Goal: Transaction & Acquisition: Purchase product/service

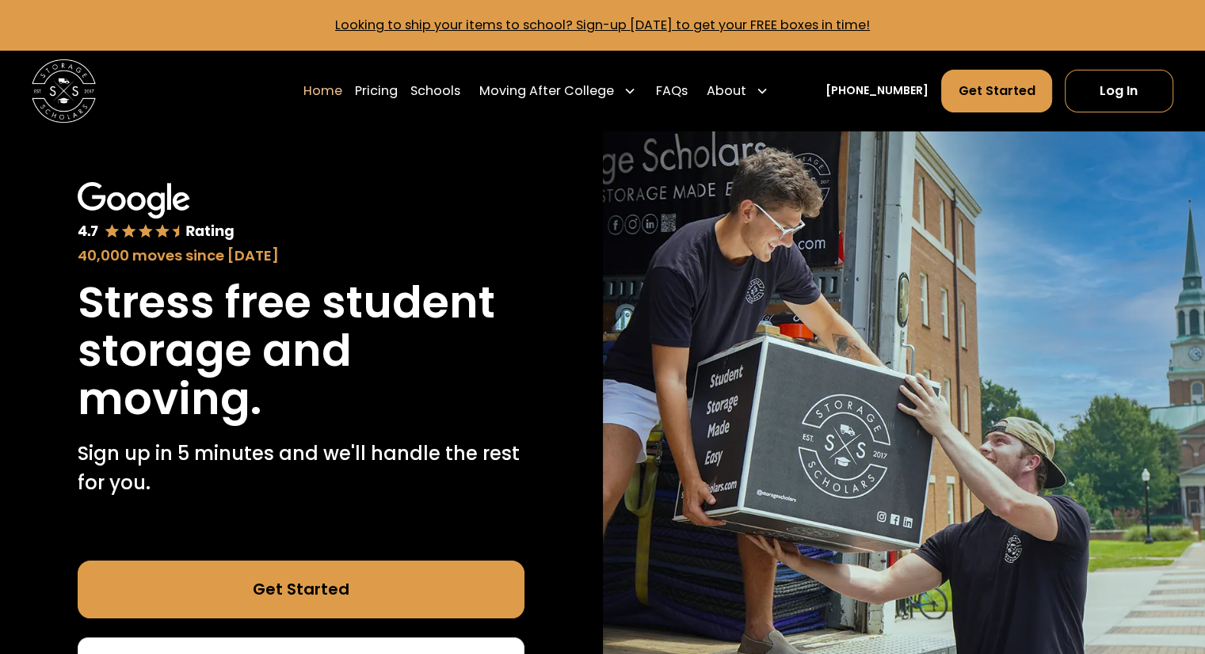
click at [168, 379] on h1 "Stress free student storage and moving." at bounding box center [301, 351] width 447 height 145
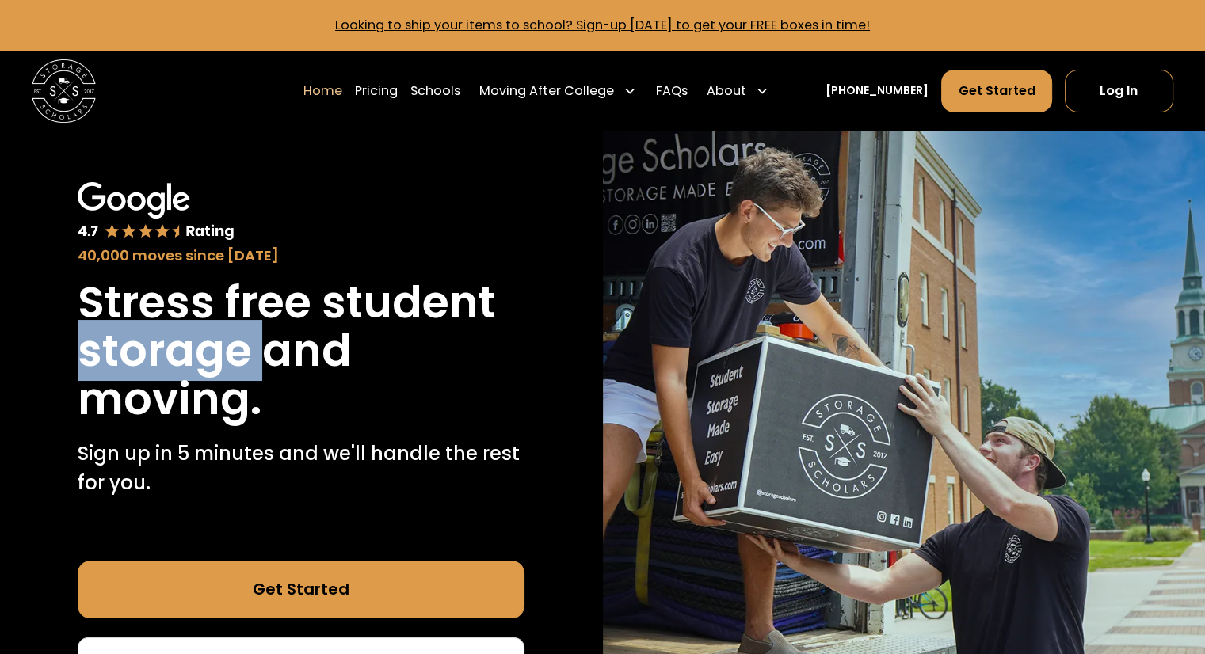
click at [168, 379] on h1 "Stress free student storage and moving." at bounding box center [301, 351] width 447 height 145
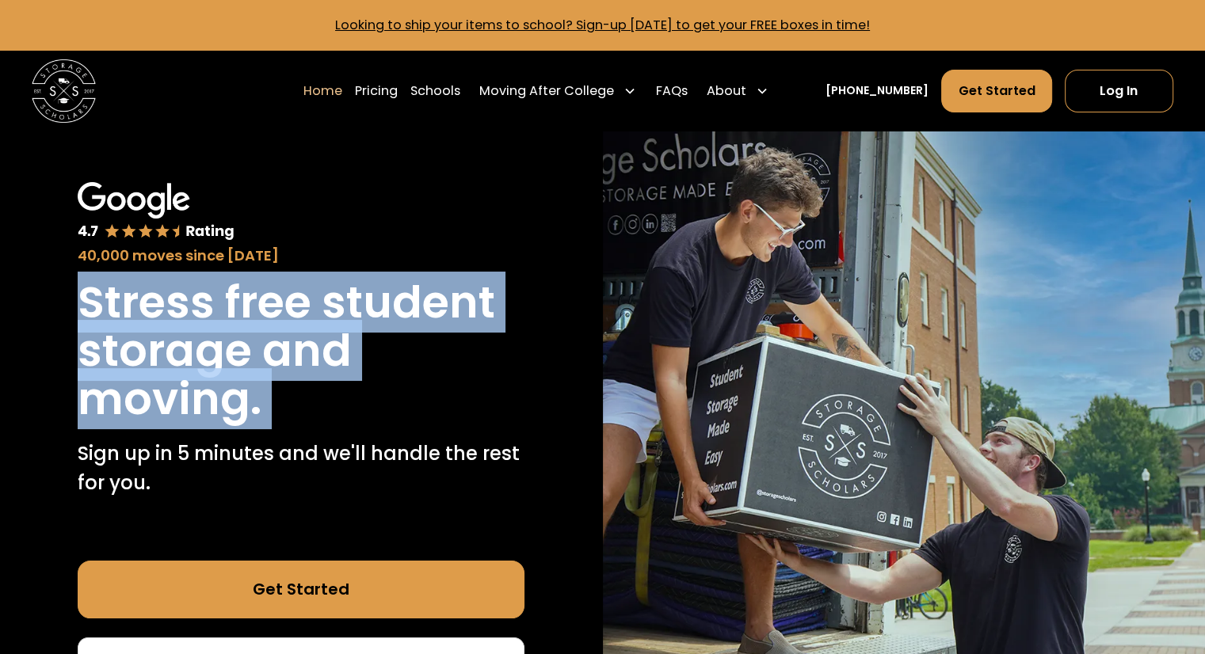
click at [168, 379] on h1 "Stress free student storage and moving." at bounding box center [301, 351] width 447 height 145
click at [387, 394] on h1 "Stress free student storage and moving." at bounding box center [301, 351] width 447 height 145
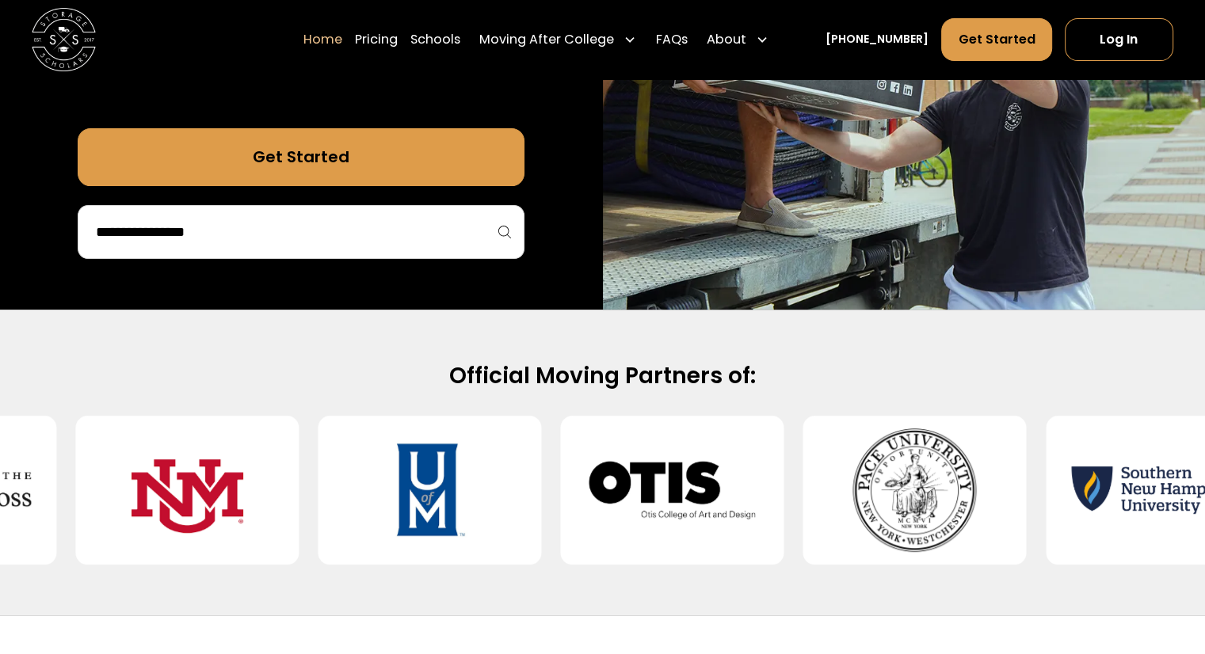
scroll to position [418, 0]
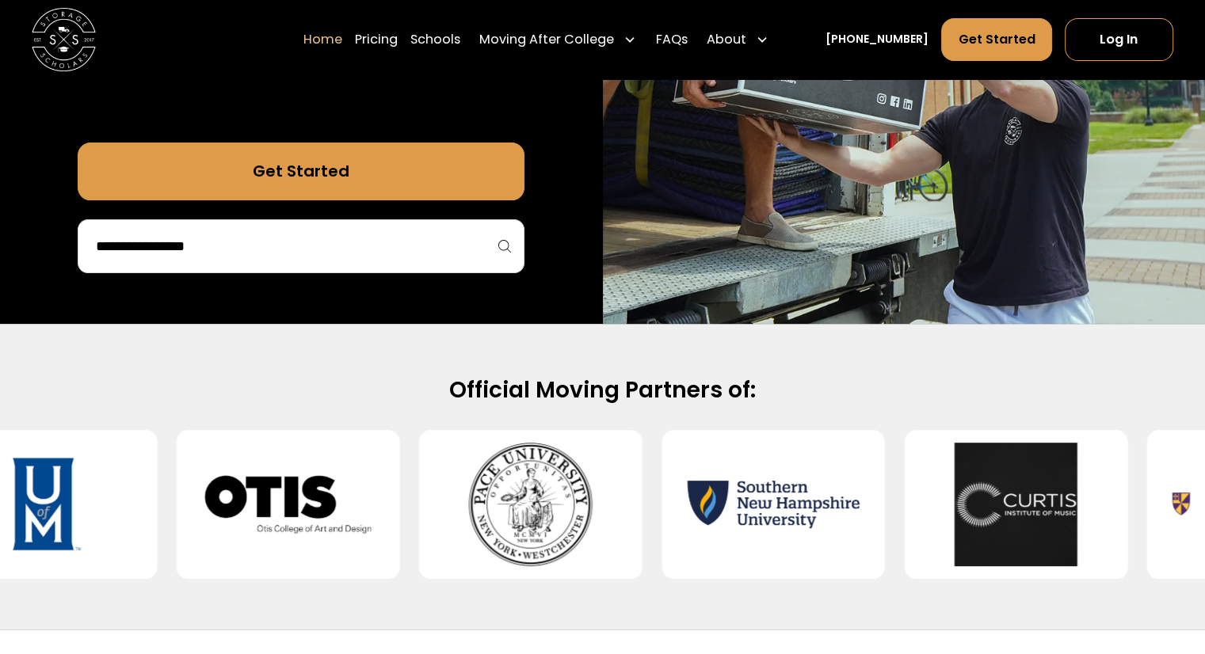
click at [616, 389] on h2 "Official Moving Partners of:" at bounding box center [602, 389] width 1021 height 29
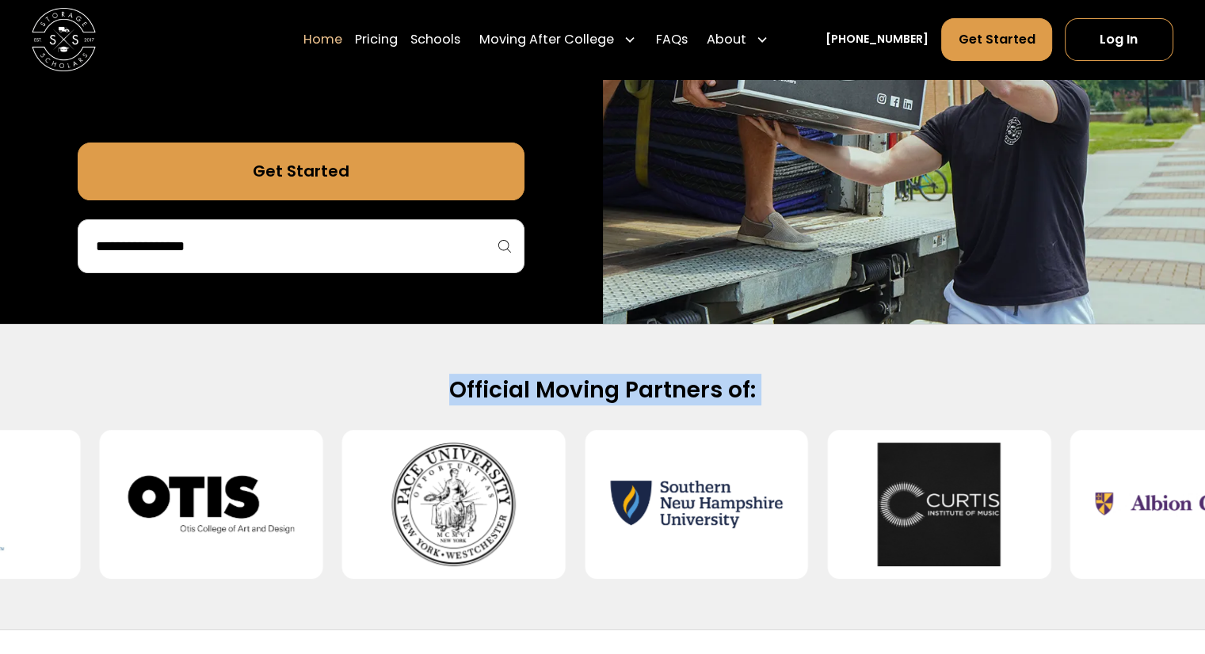
click at [616, 389] on h2 "Official Moving Partners of:" at bounding box center [602, 389] width 1021 height 29
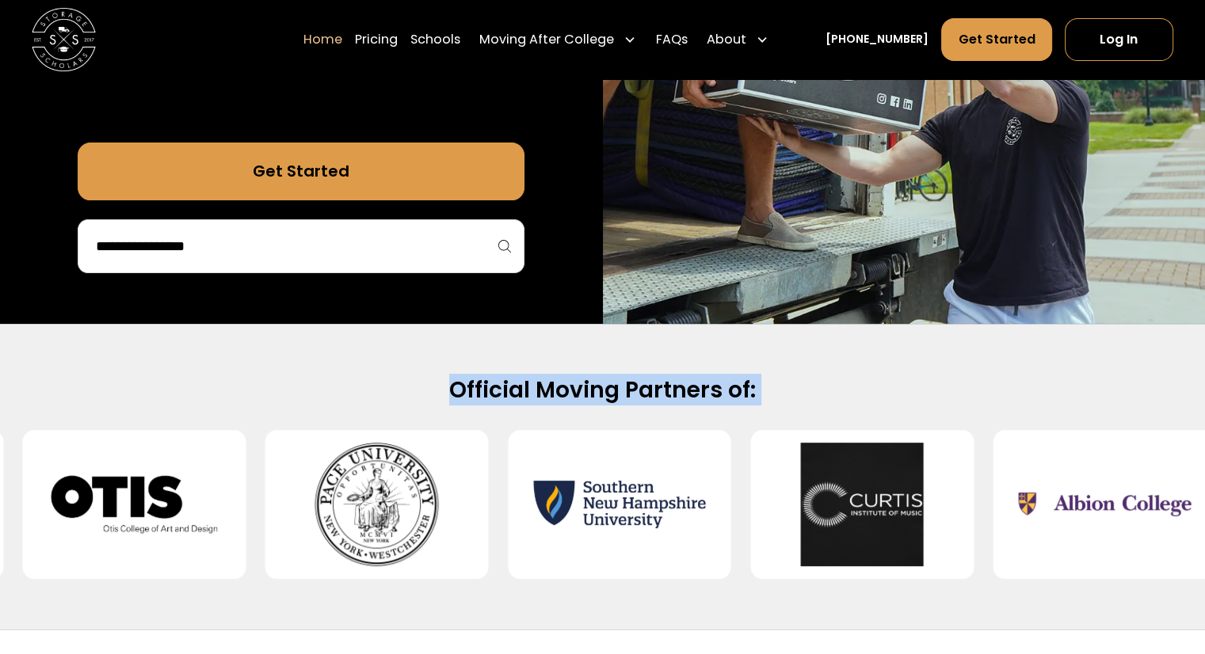
click at [616, 389] on h2 "Official Moving Partners of:" at bounding box center [602, 389] width 1021 height 29
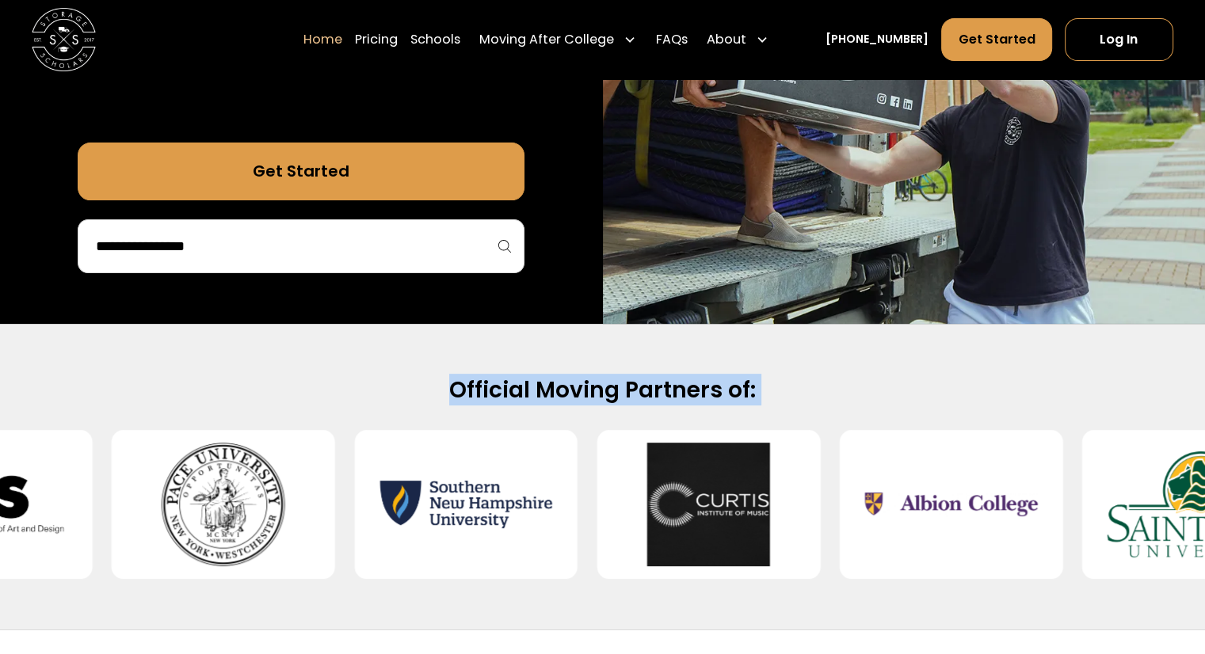
click at [628, 391] on h2 "Official Moving Partners of:" at bounding box center [602, 389] width 1021 height 29
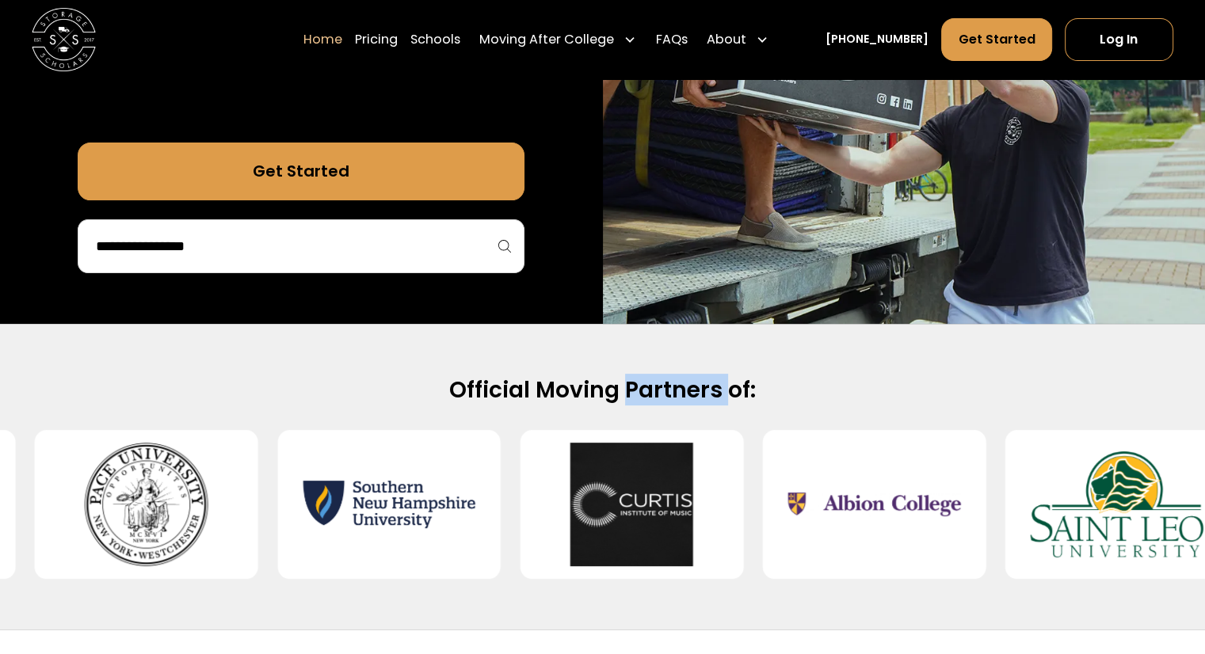
click at [627, 392] on h2 "Official Moving Partners of:" at bounding box center [602, 389] width 1021 height 29
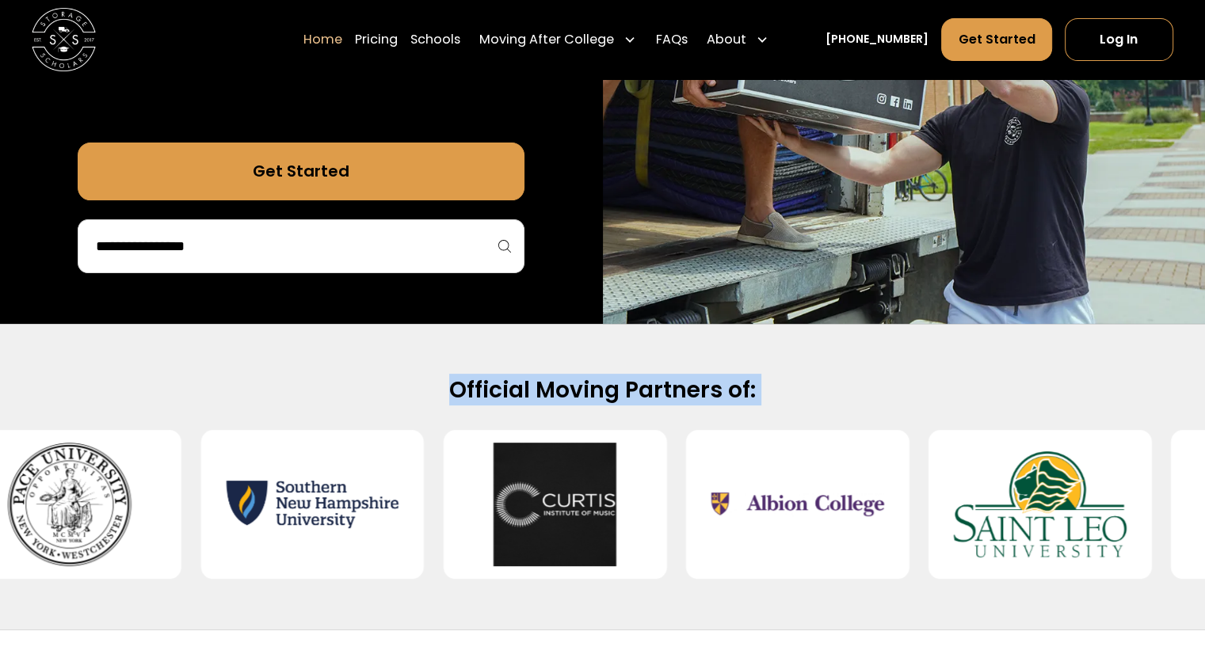
click at [627, 392] on h2 "Official Moving Partners of:" at bounding box center [602, 389] width 1021 height 29
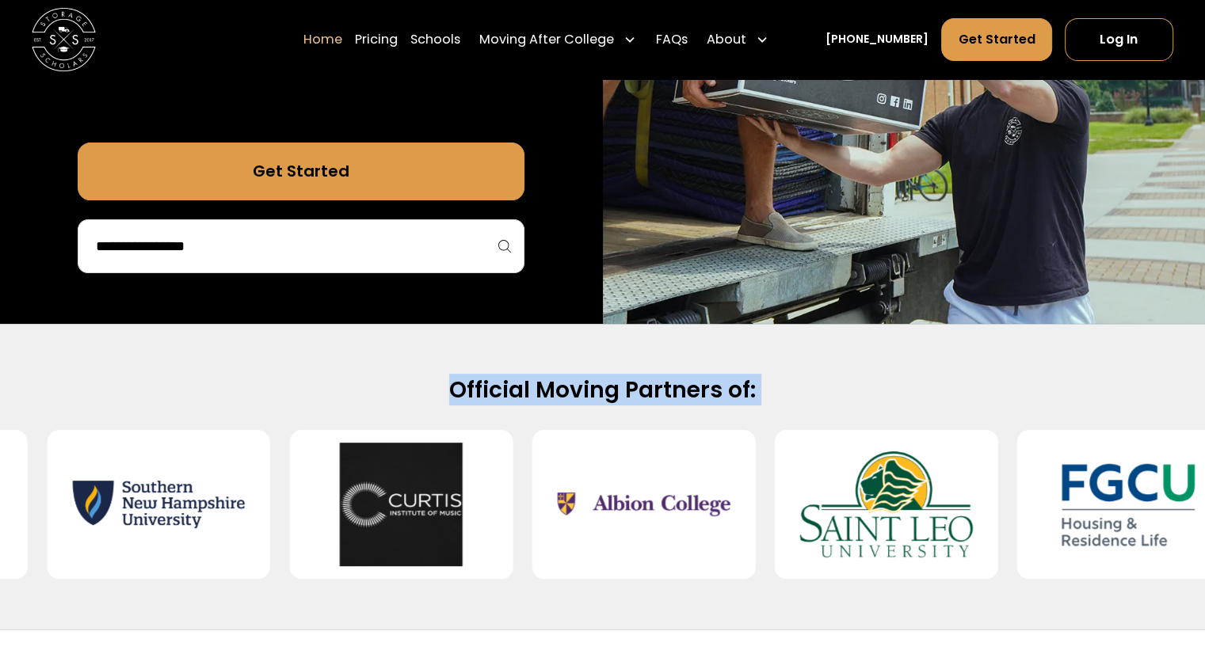
click at [577, 404] on h2 "Official Moving Partners of:" at bounding box center [602, 389] width 1021 height 29
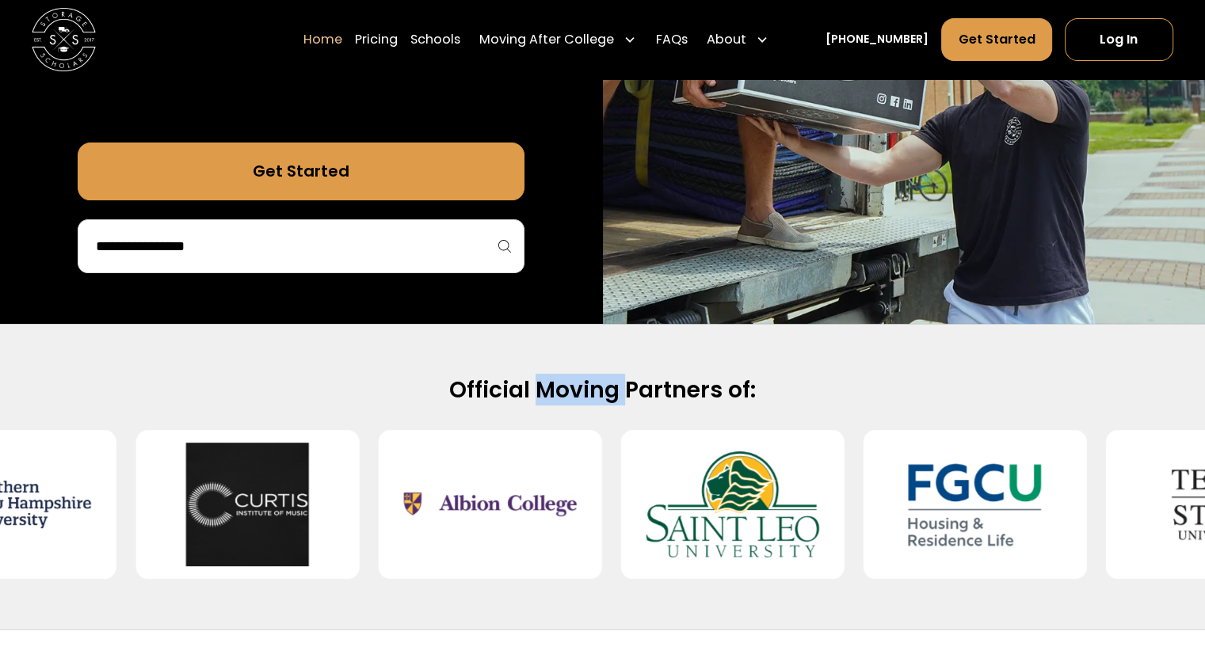
click at [577, 404] on h2 "Official Moving Partners of:" at bounding box center [602, 389] width 1021 height 29
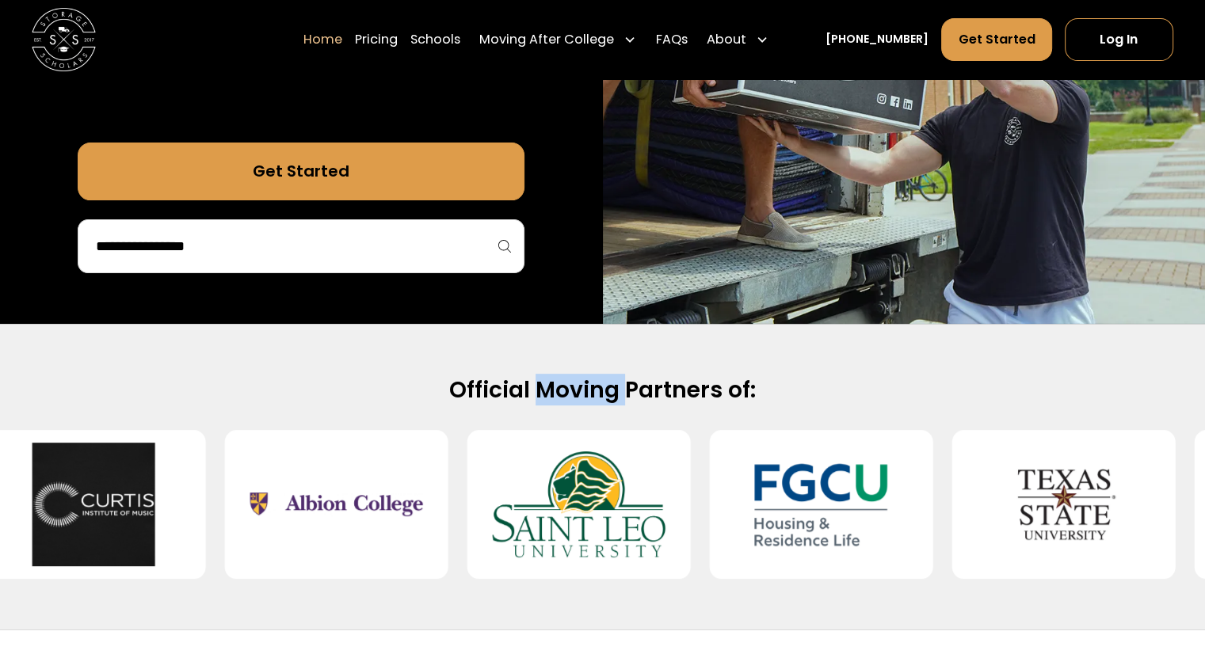
click at [577, 404] on h2 "Official Moving Partners of:" at bounding box center [602, 389] width 1021 height 29
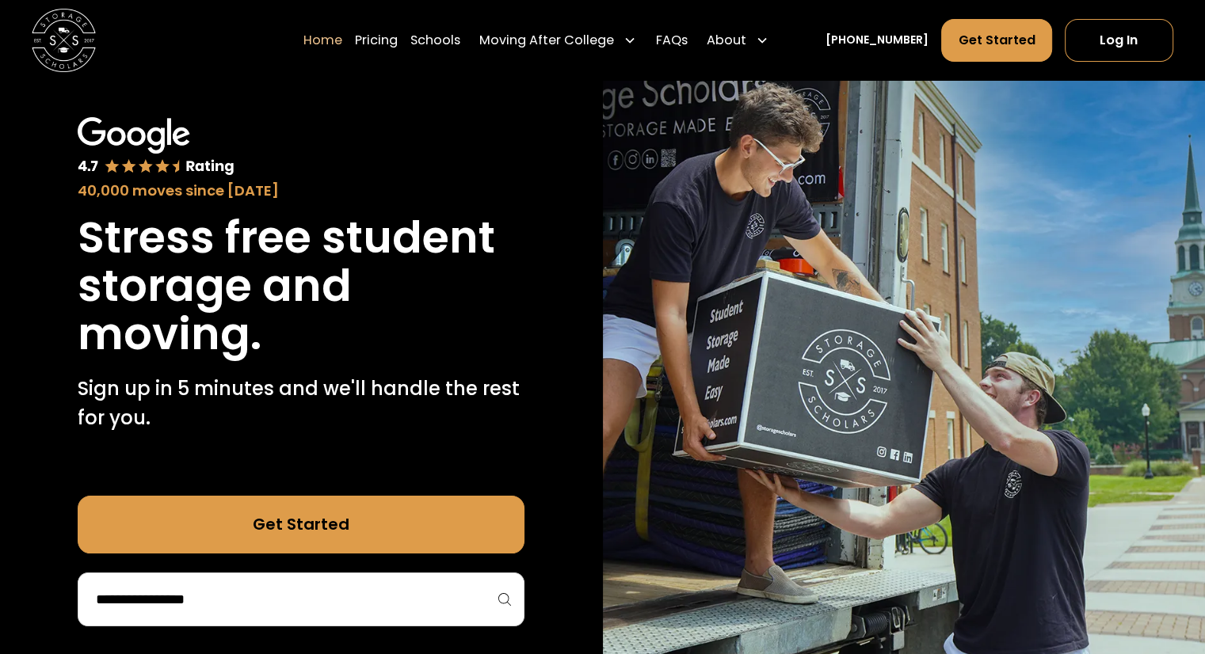
scroll to position [66, 0]
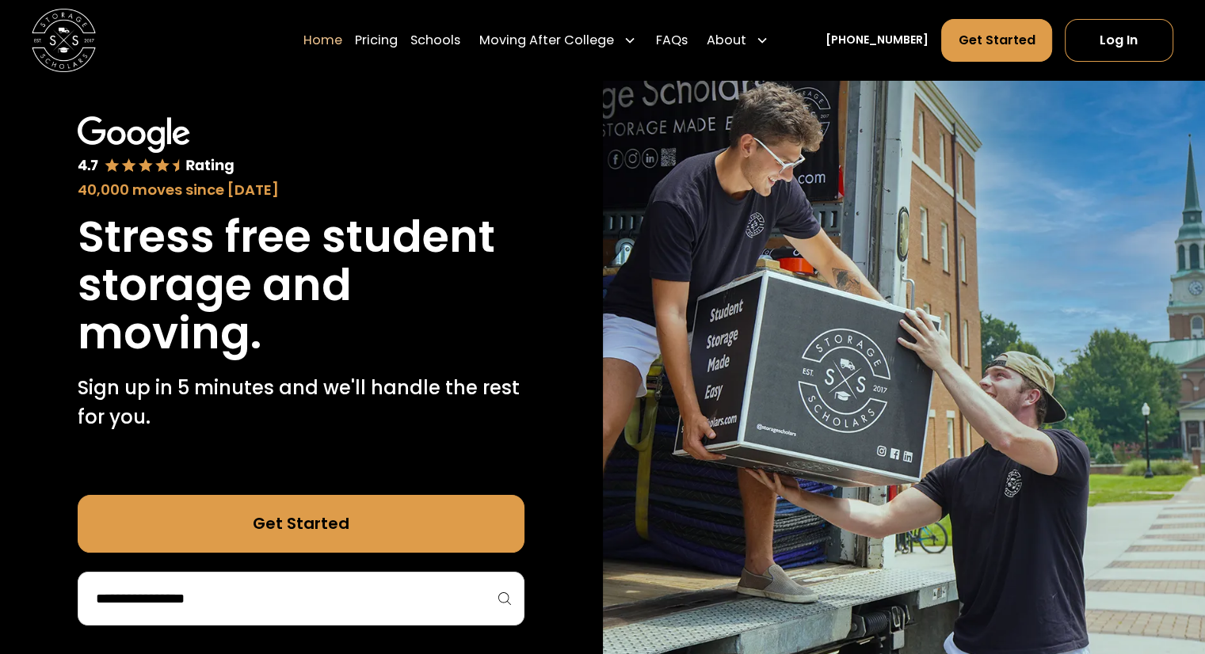
click at [292, 611] on input "search" at bounding box center [300, 598] width 413 height 27
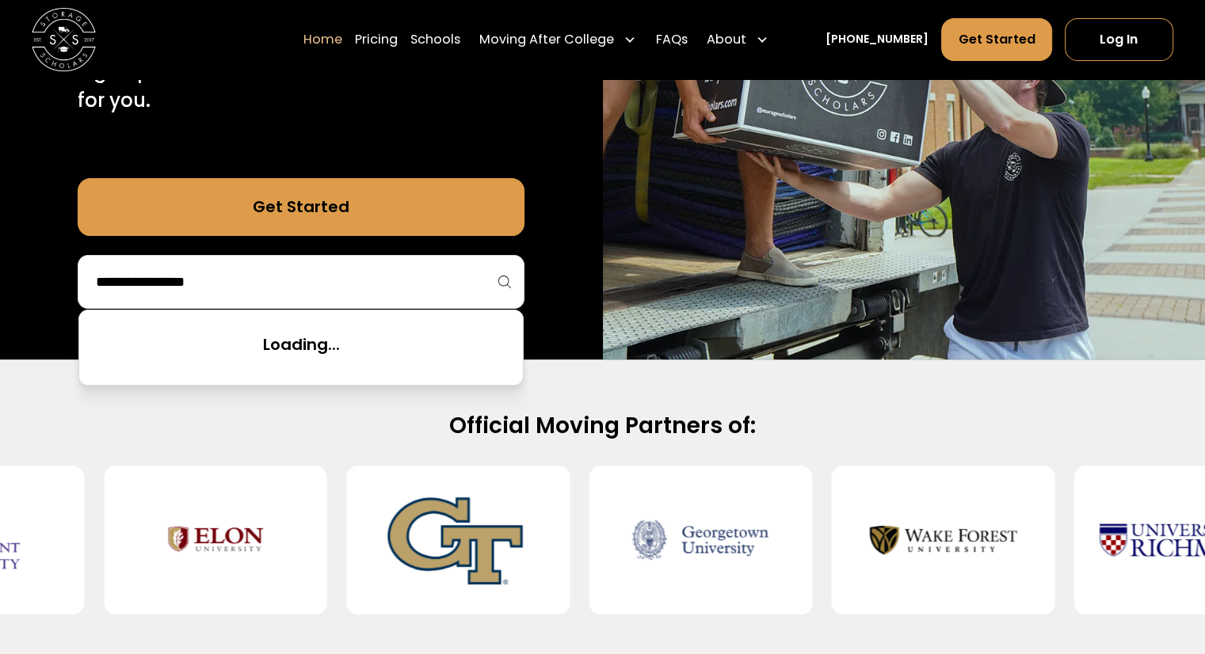
scroll to position [385, 0]
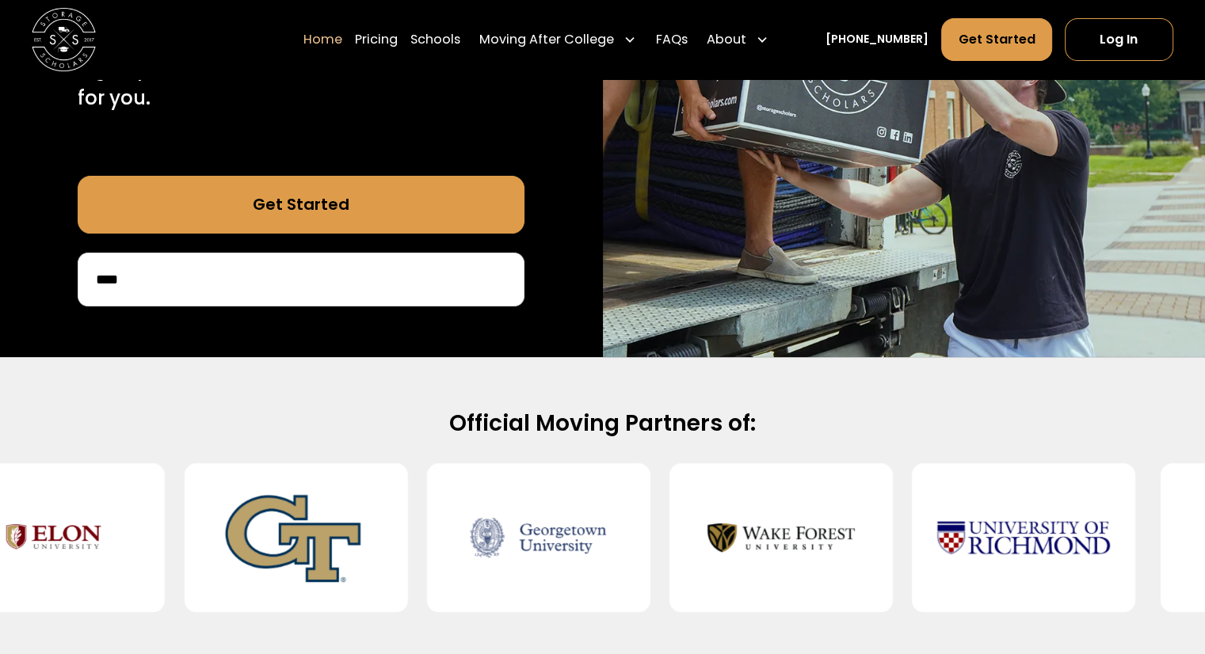
drag, startPoint x: 236, startPoint y: 299, endPoint x: 261, endPoint y: 345, distance: 53.2
click at [261, 345] on div "40,000 moves since 2017 Stress free student storage and moving. Sign up in 5 mi…" at bounding box center [301, 51] width 603 height 611
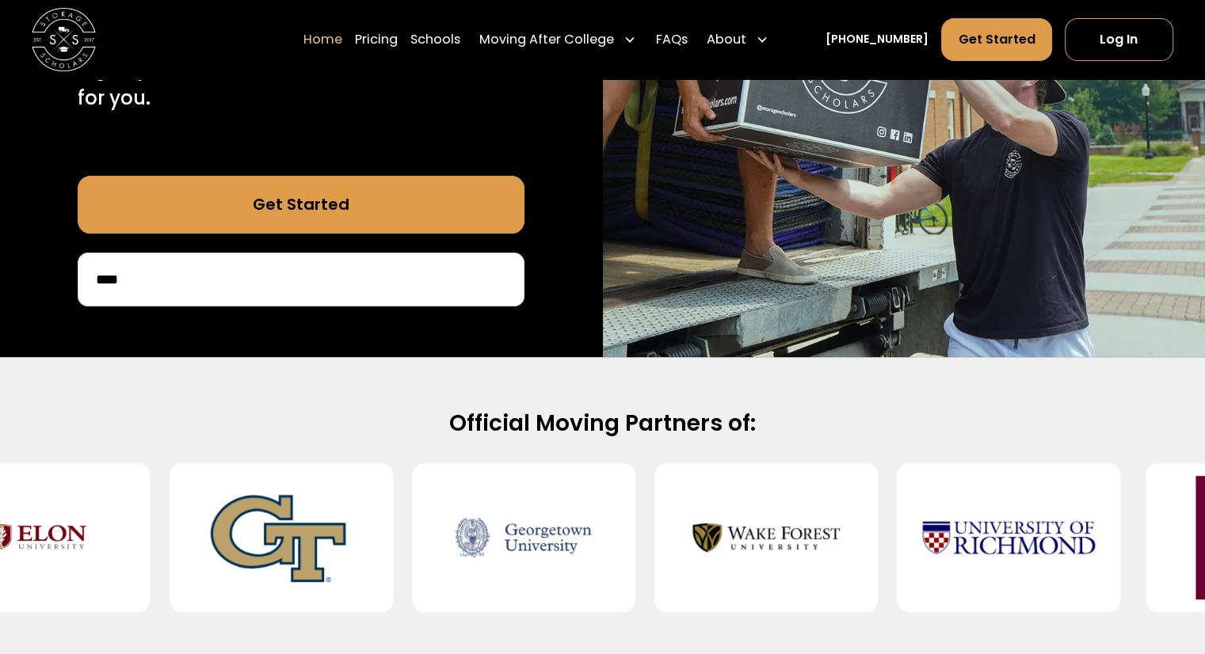
click at [231, 293] on div "****" at bounding box center [301, 280] width 447 height 54
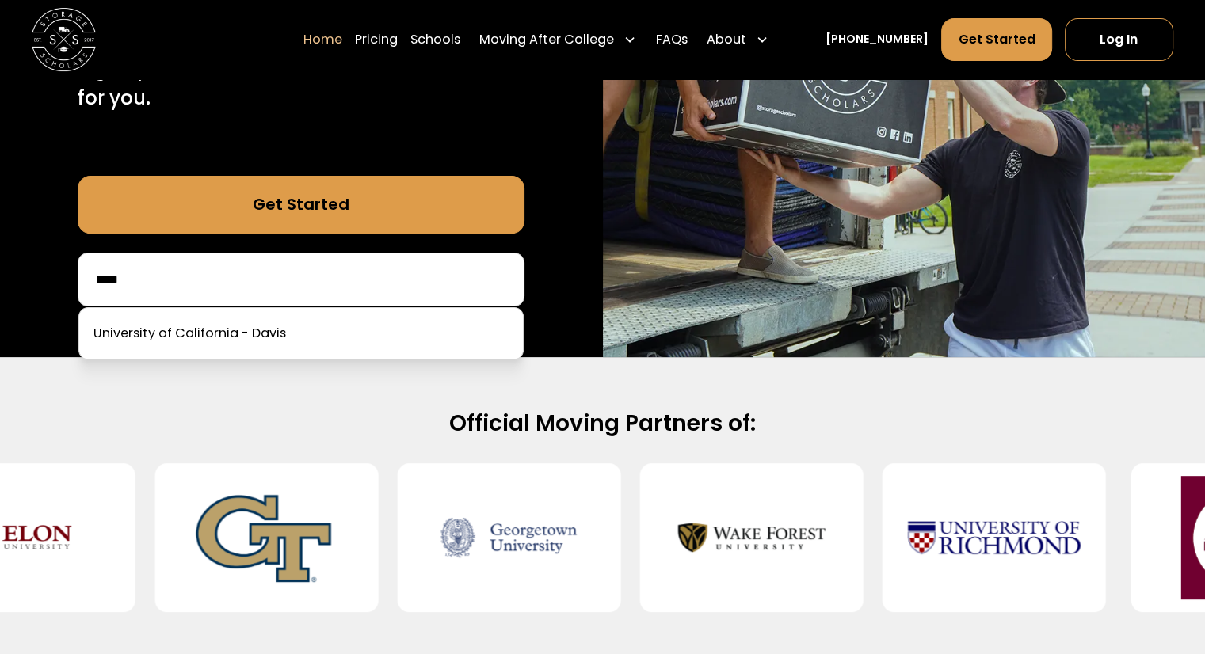
click at [223, 281] on input "****" at bounding box center [300, 279] width 413 height 27
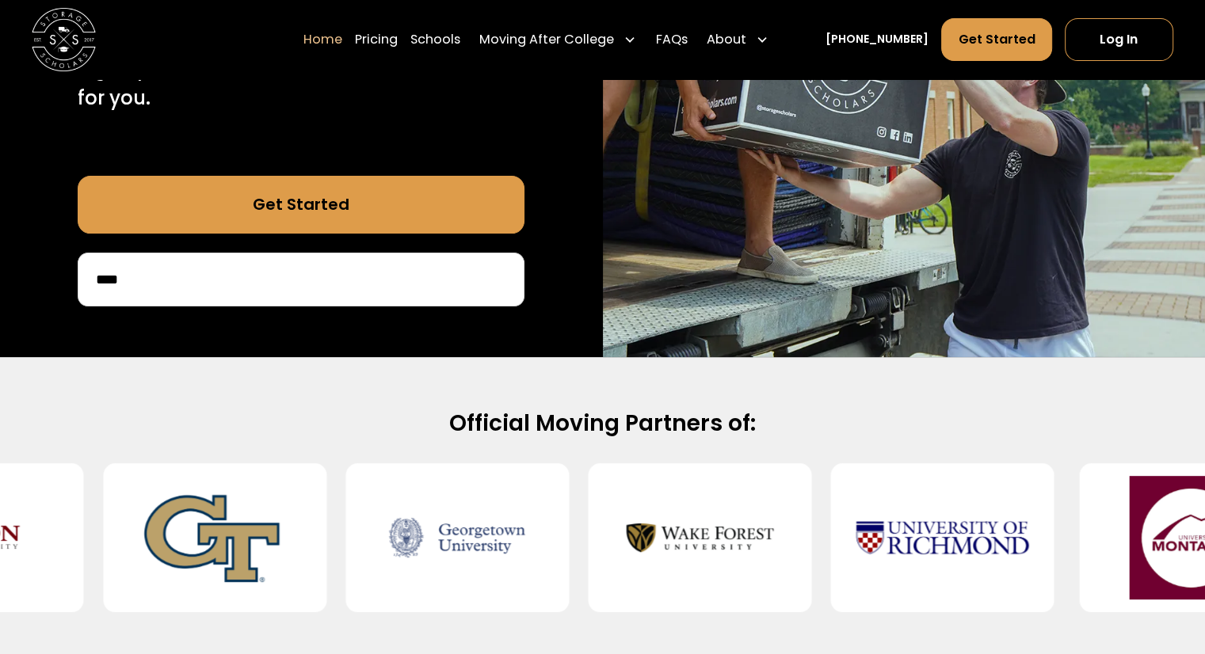
click at [211, 280] on input "****" at bounding box center [300, 279] width 413 height 27
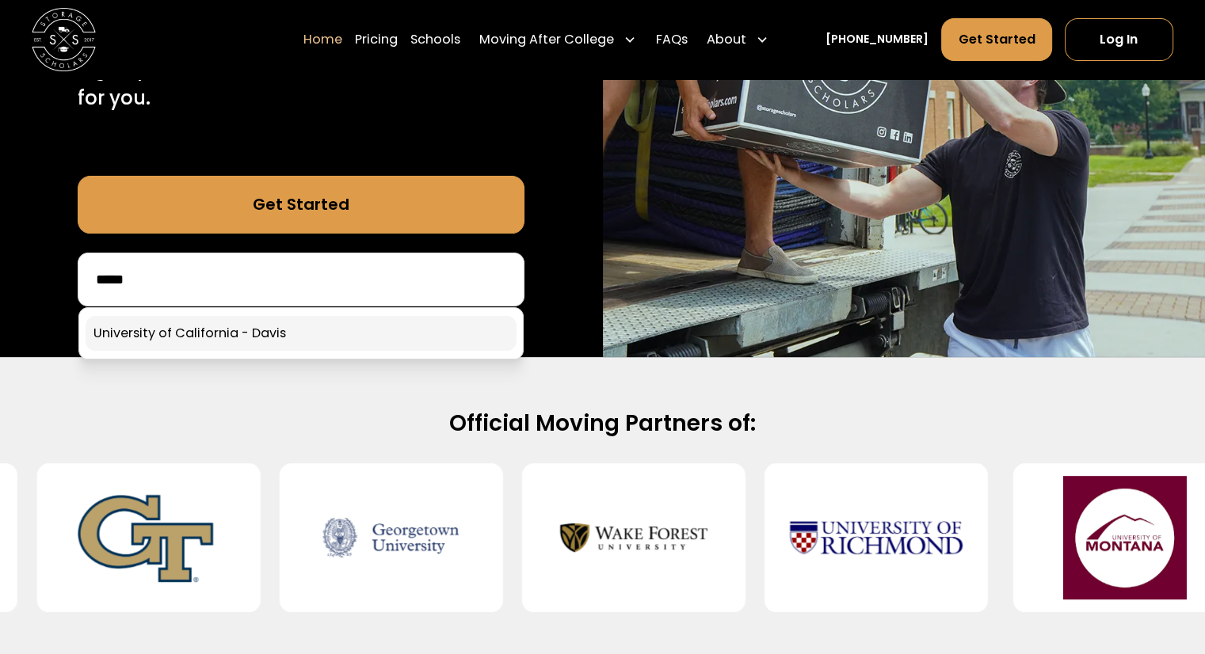
type input "*****"
click at [214, 332] on link at bounding box center [301, 333] width 431 height 35
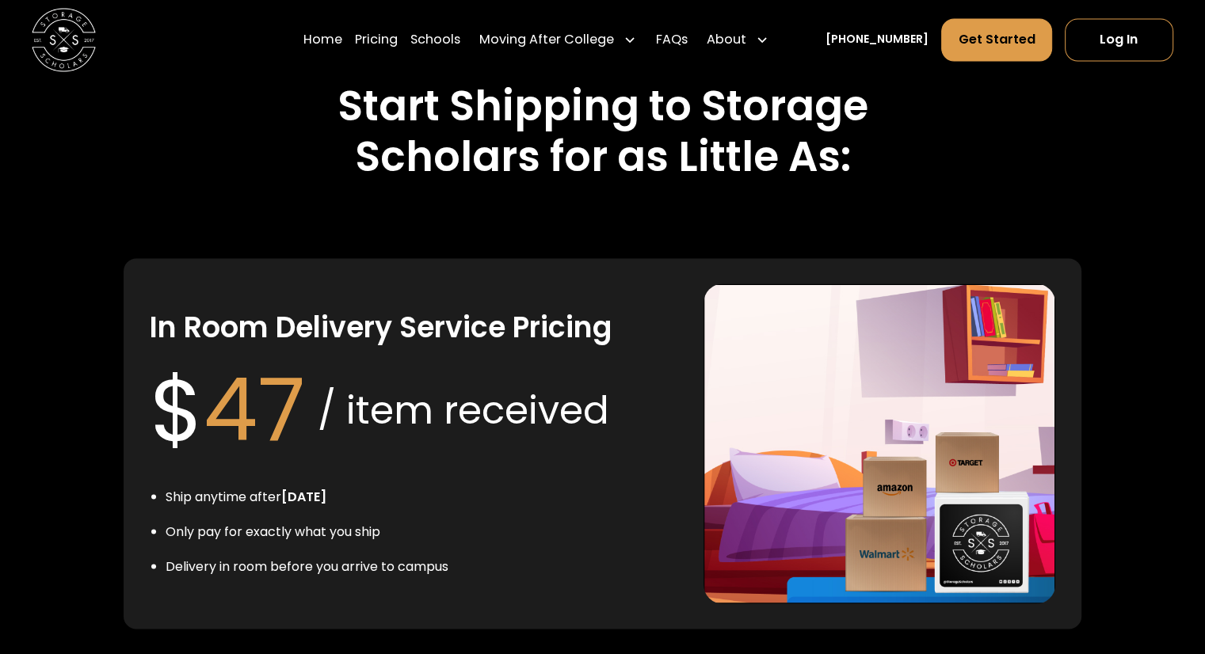
scroll to position [2886, 0]
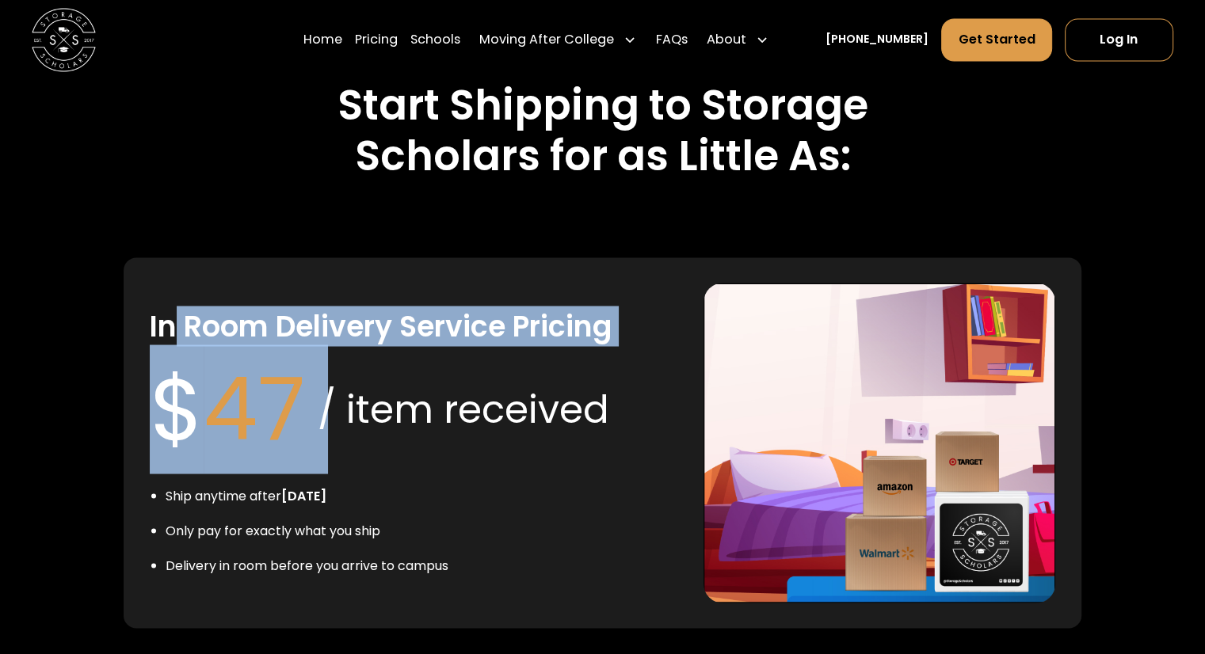
drag, startPoint x: 177, startPoint y: 283, endPoint x: 310, endPoint y: 372, distance: 160.4
click at [310, 372] on div "In Room Delivery Service Pricing $ 47 / item received Ship anytime after July 1…" at bounding box center [414, 443] width 528 height 320
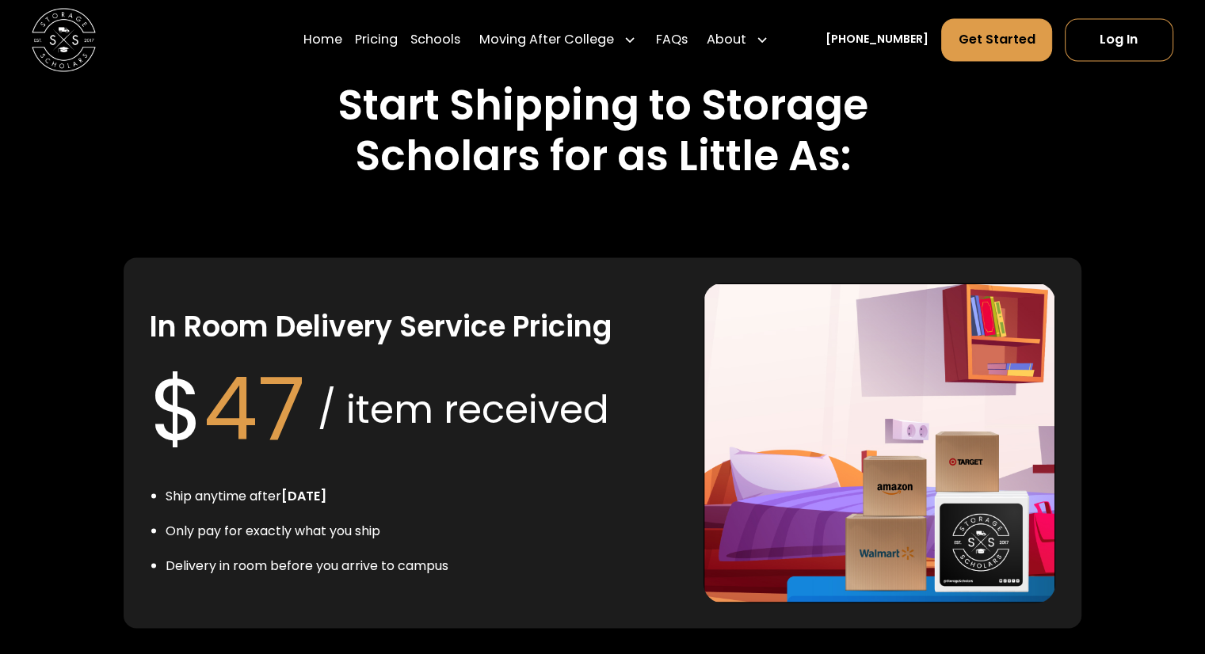
click at [385, 440] on div "In Room Delivery Service Pricing $ 47 / item received Ship anytime after July 1…" at bounding box center [414, 443] width 528 height 320
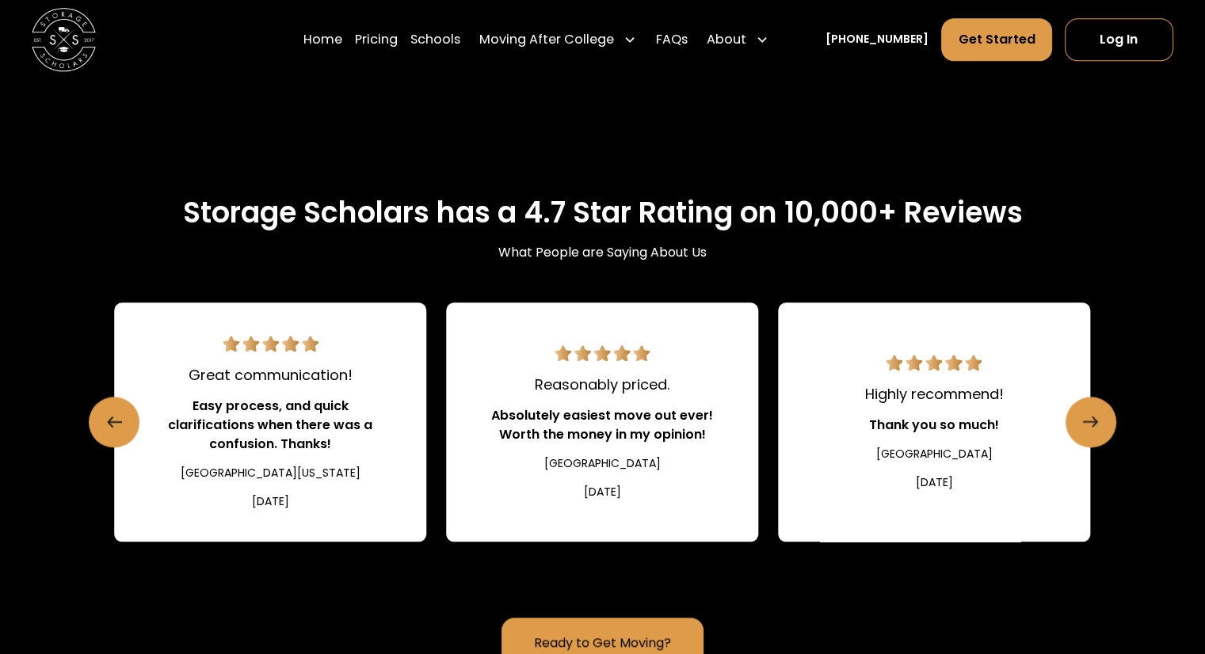
scroll to position [1613, 0]
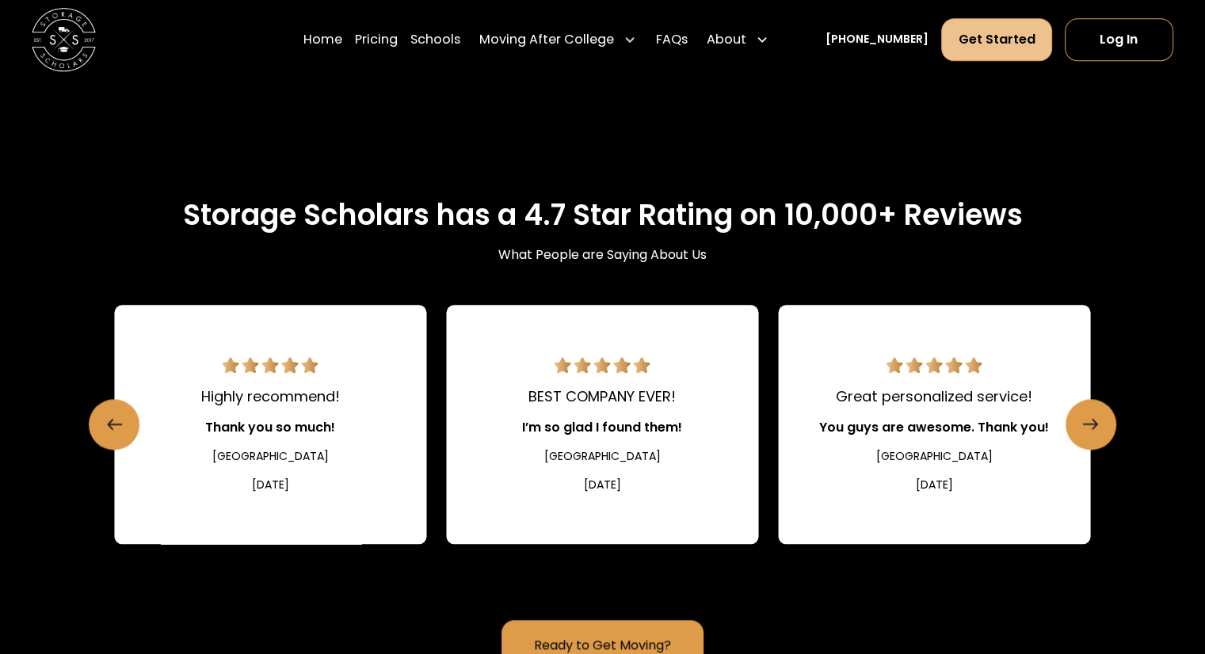
click at [1030, 28] on link "Get Started" at bounding box center [996, 39] width 110 height 43
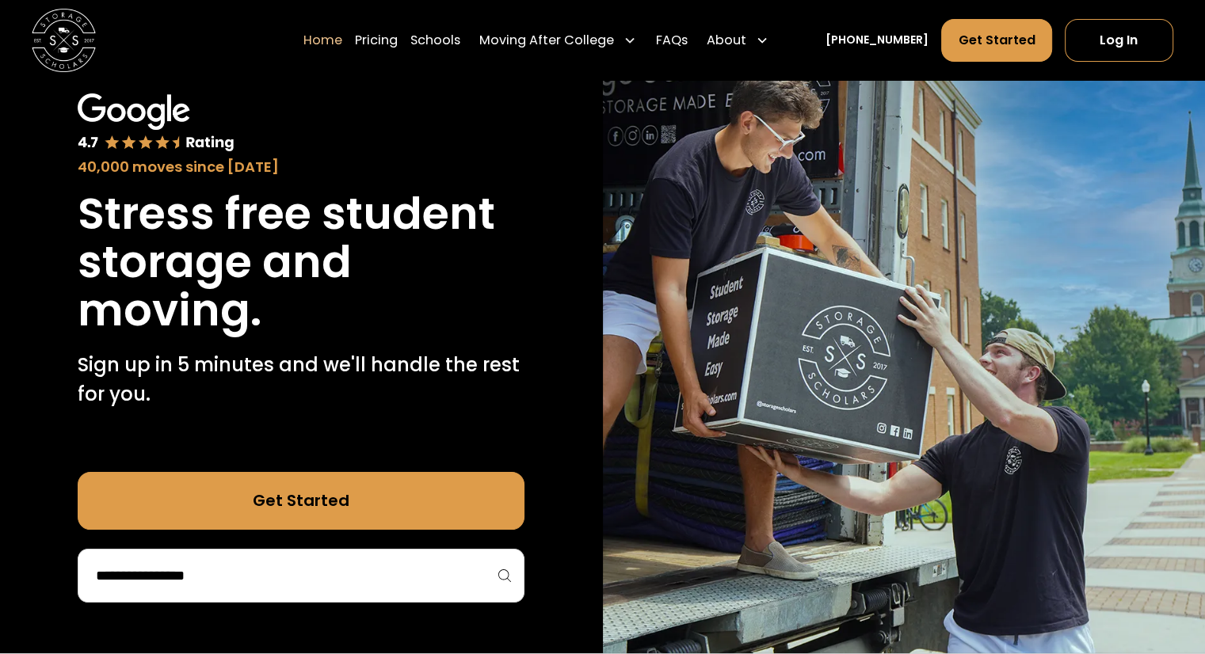
scroll to position [90, 0]
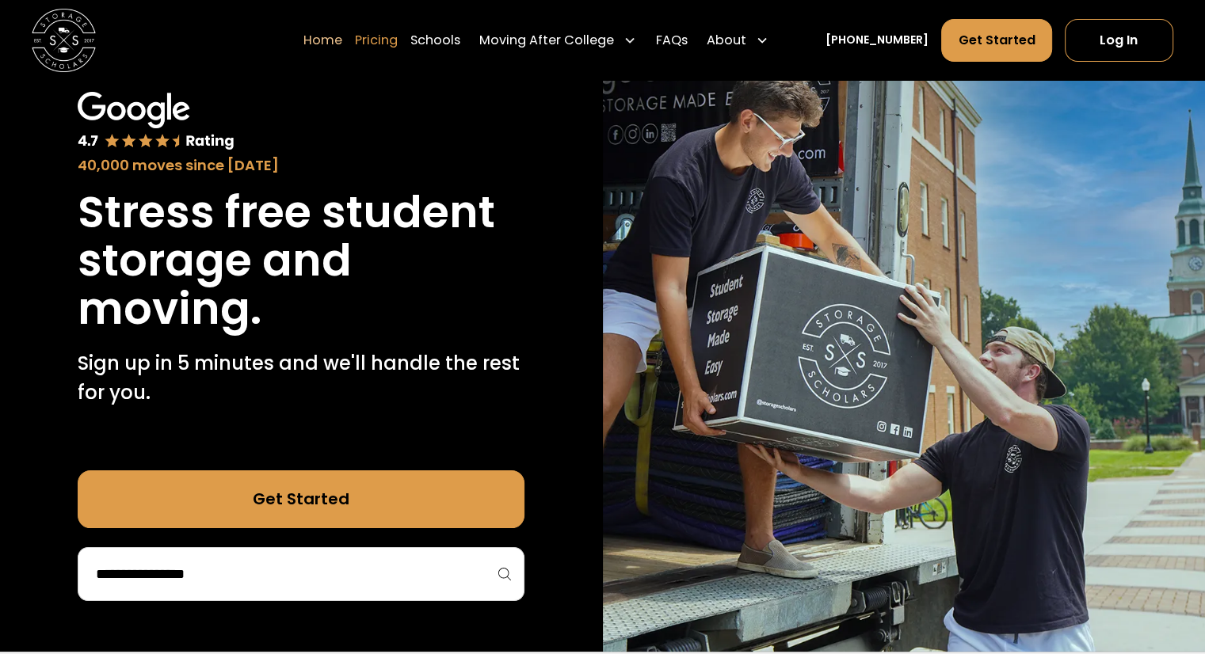
click at [398, 48] on link "Pricing" at bounding box center [376, 39] width 43 height 44
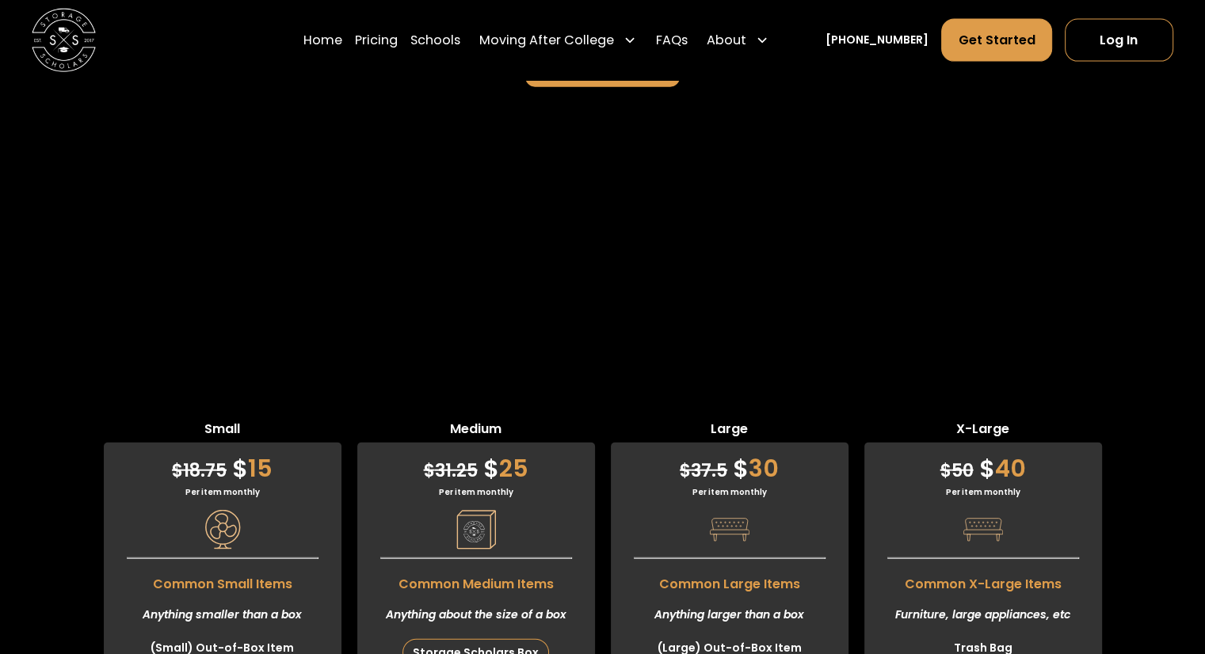
scroll to position [3694, 0]
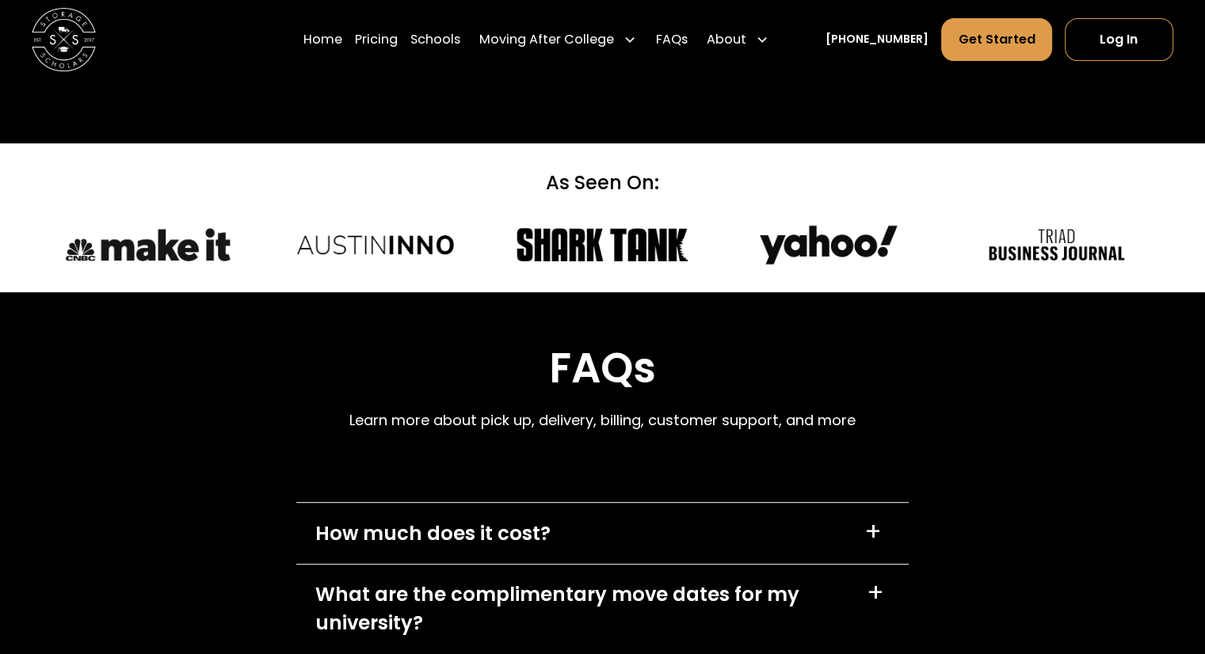
scroll to position [6682, 0]
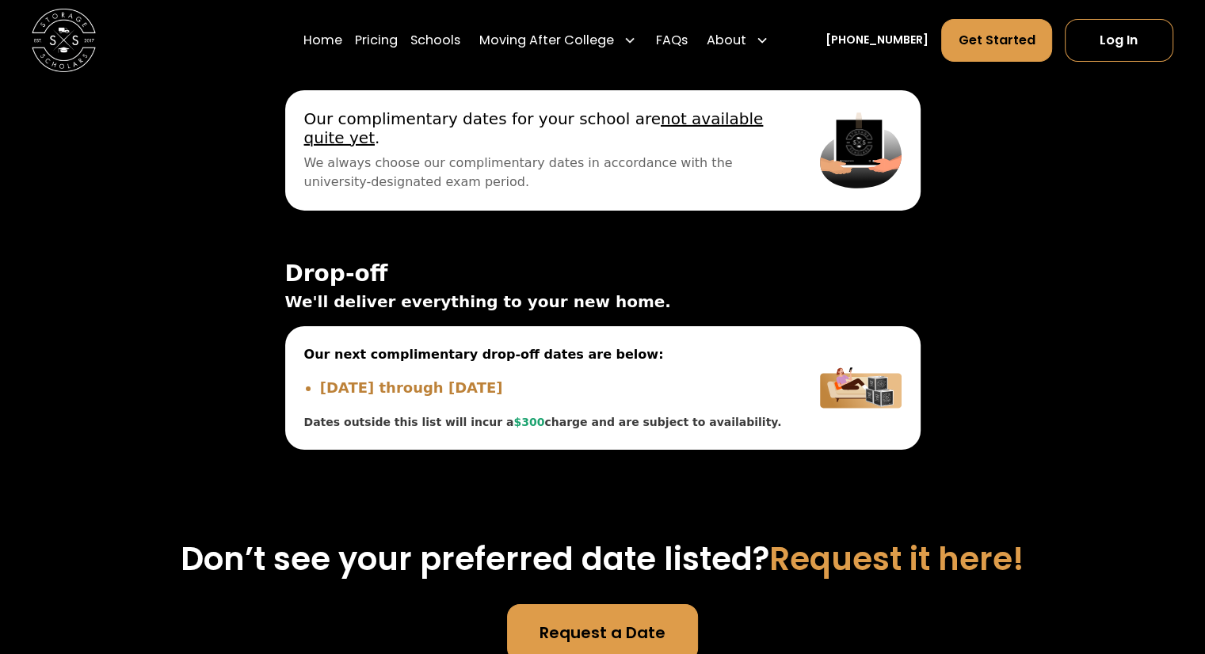
scroll to position [5259, 0]
